Goal: Navigation & Orientation: Go to known website

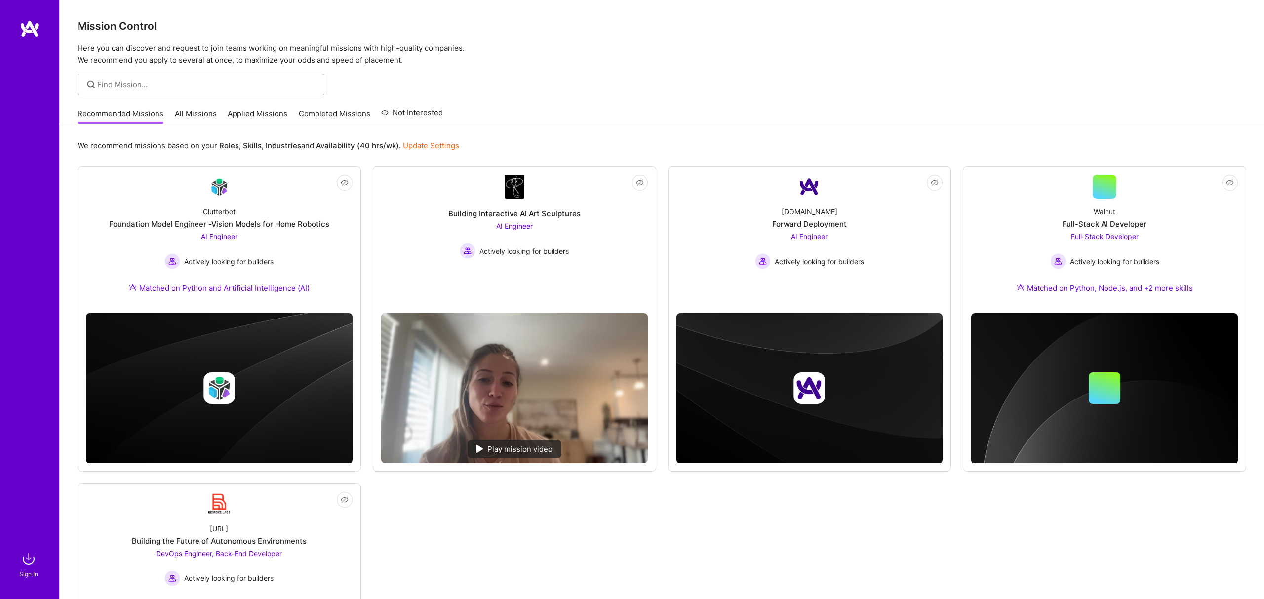
scroll to position [18, 0]
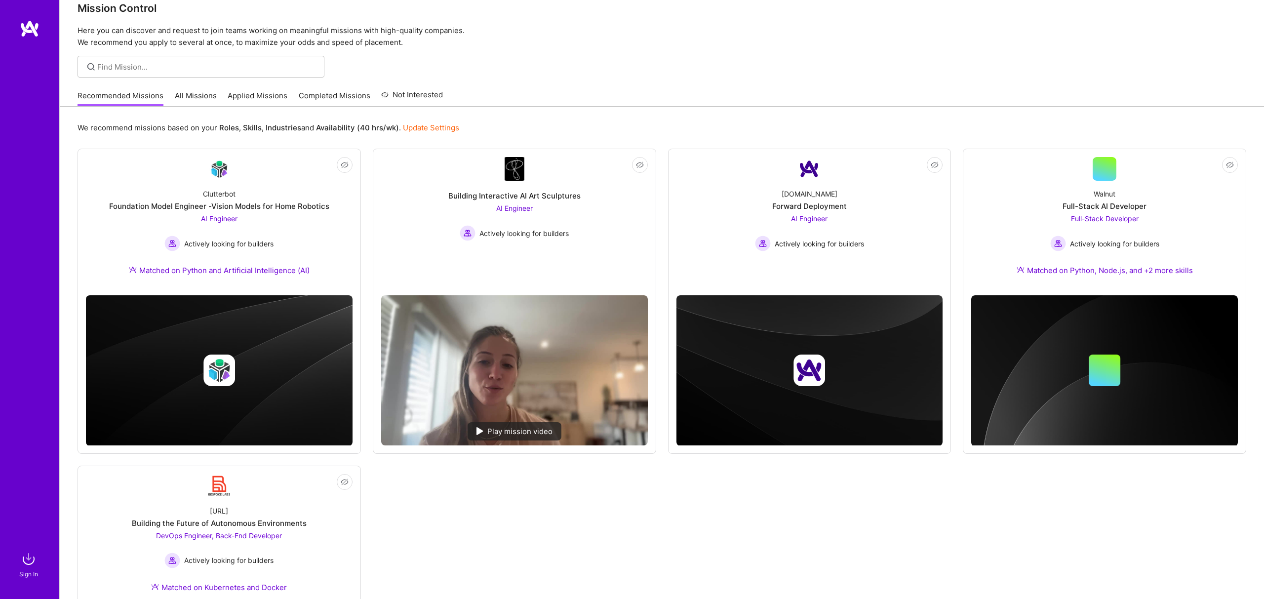
click at [559, 73] on div at bounding box center [662, 67] width 1204 height 22
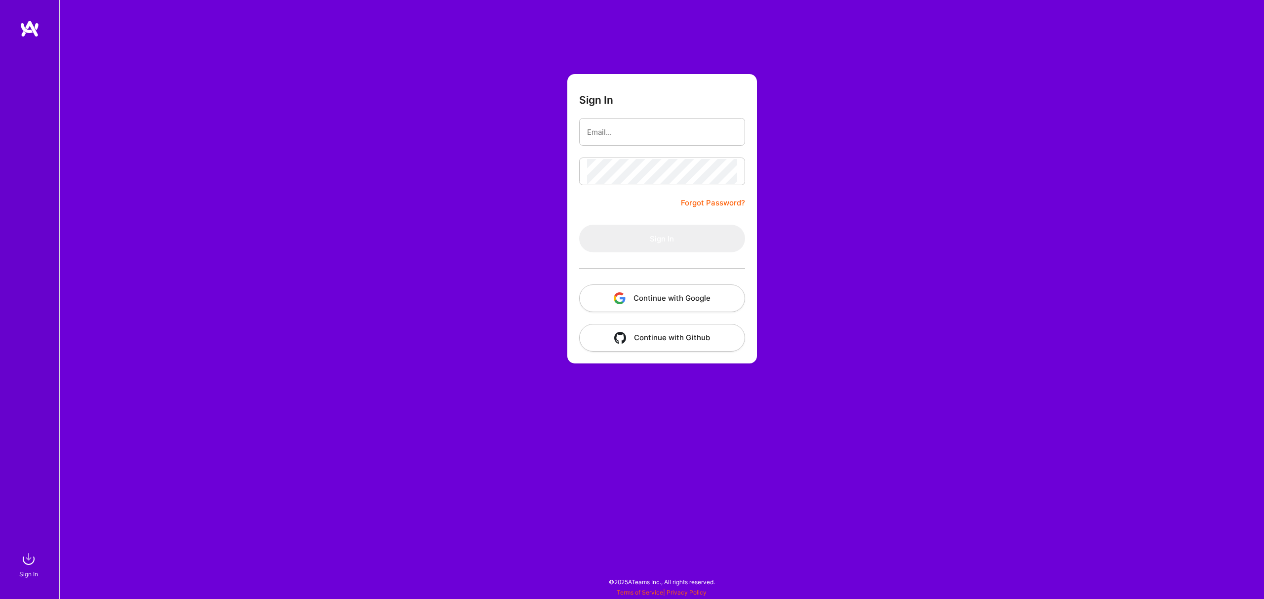
click at [920, 214] on div "Sign In Forgot Password? Sign In Continue with Google Continue with Github" at bounding box center [661, 299] width 1204 height 599
click at [1101, 154] on div "Sign In Forgot Password? Sign In Continue with Google Continue with Github" at bounding box center [661, 299] width 1204 height 599
click at [920, 341] on div "Sign In Forgot Password? Sign In Continue with Google Continue with Github" at bounding box center [661, 299] width 1204 height 599
click at [902, 436] on div "Sign In Forgot Password? Sign In Continue with Google Continue with Github" at bounding box center [661, 299] width 1204 height 599
click at [320, 266] on div "Sign In Forgot Password? Sign In Continue with Google Continue with Github" at bounding box center [661, 299] width 1204 height 599
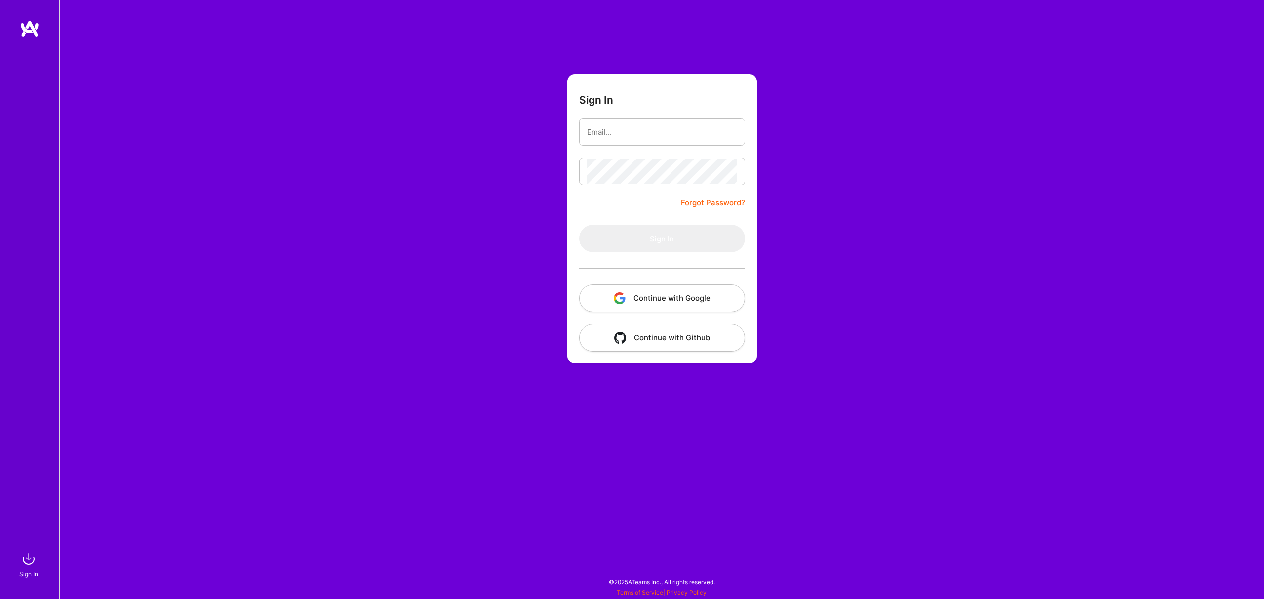
click at [386, 277] on div "Sign In Forgot Password? Sign In Continue with Google Continue with Github" at bounding box center [661, 299] width 1204 height 599
